Goal: Task Accomplishment & Management: Use online tool/utility

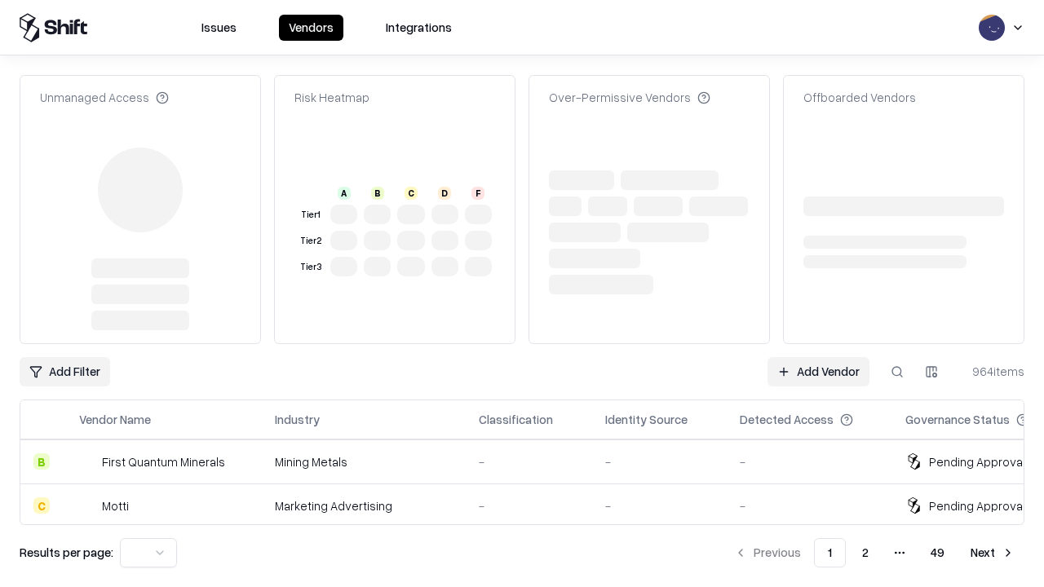
click at [818, 372] on link "Add Vendor" at bounding box center [818, 371] width 102 height 29
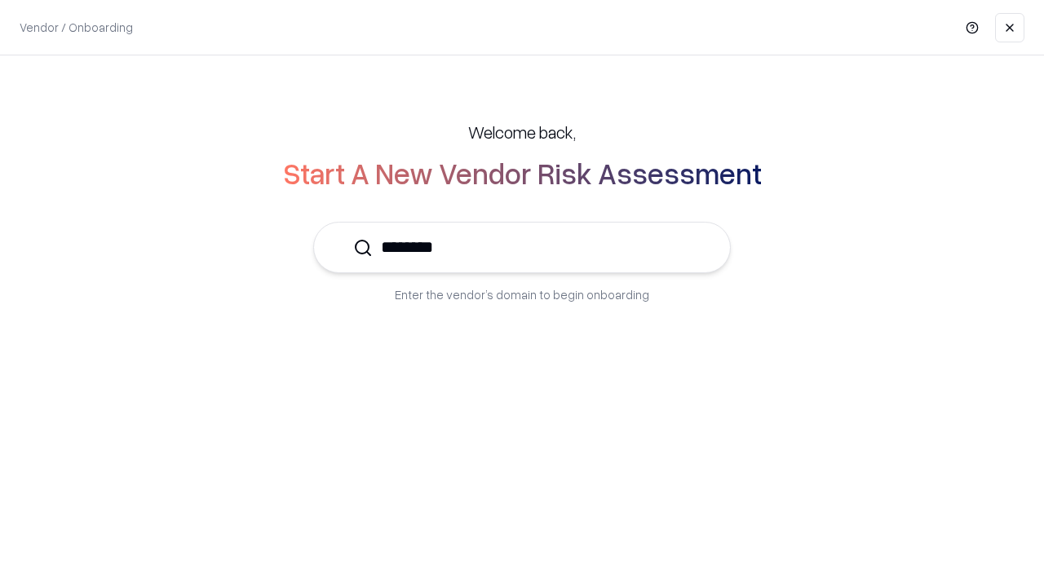
type input "*********"
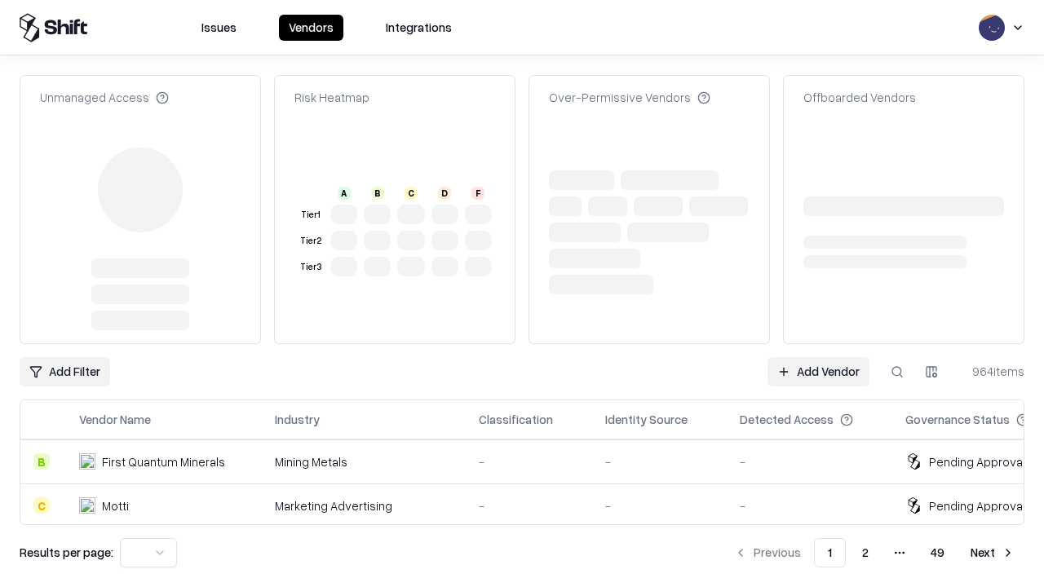
click at [818, 372] on link "Add Vendor" at bounding box center [818, 371] width 102 height 29
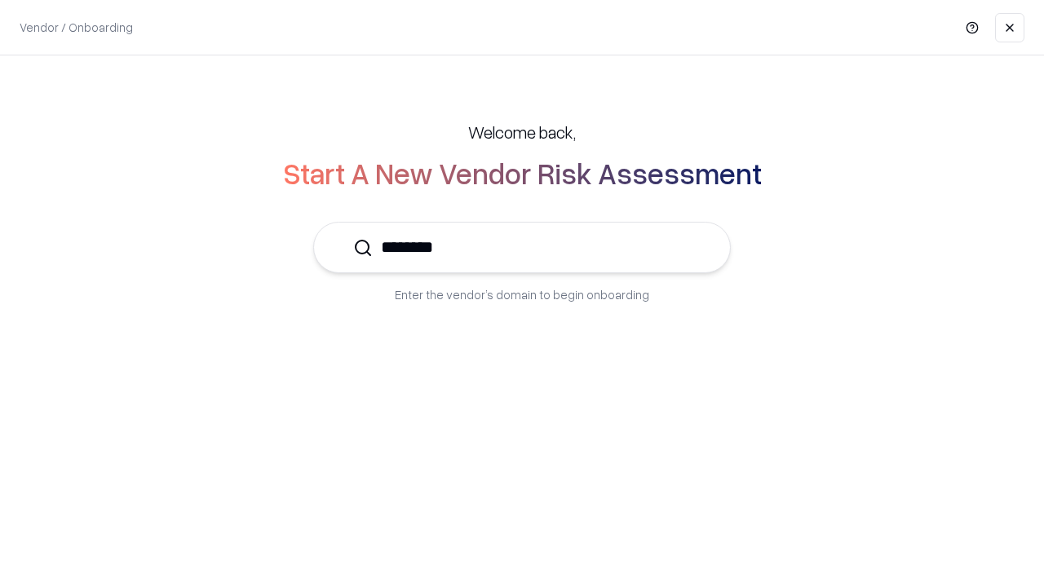
type input "*********"
